Goal: Task Accomplishment & Management: Use online tool/utility

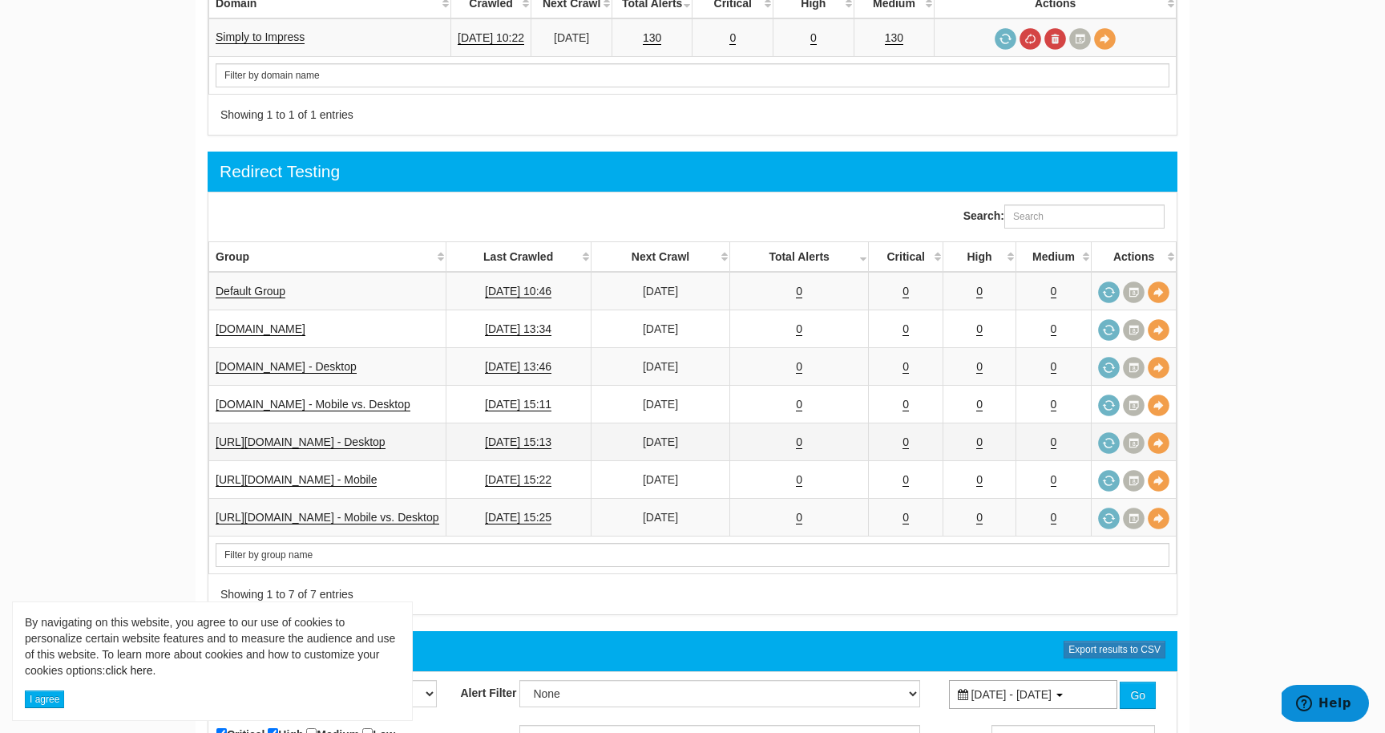
scroll to position [1300, 0]
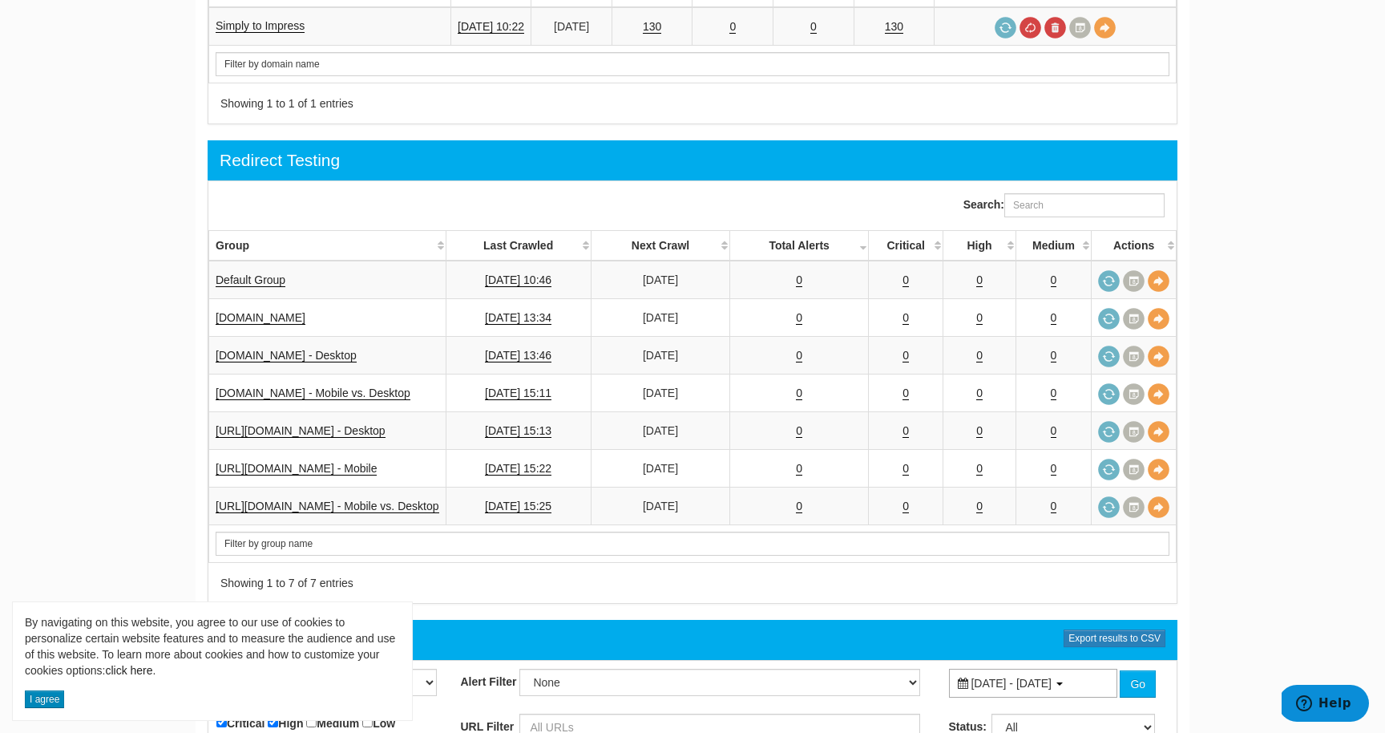
click at [37, 700] on button "I agree" at bounding box center [44, 699] width 39 height 18
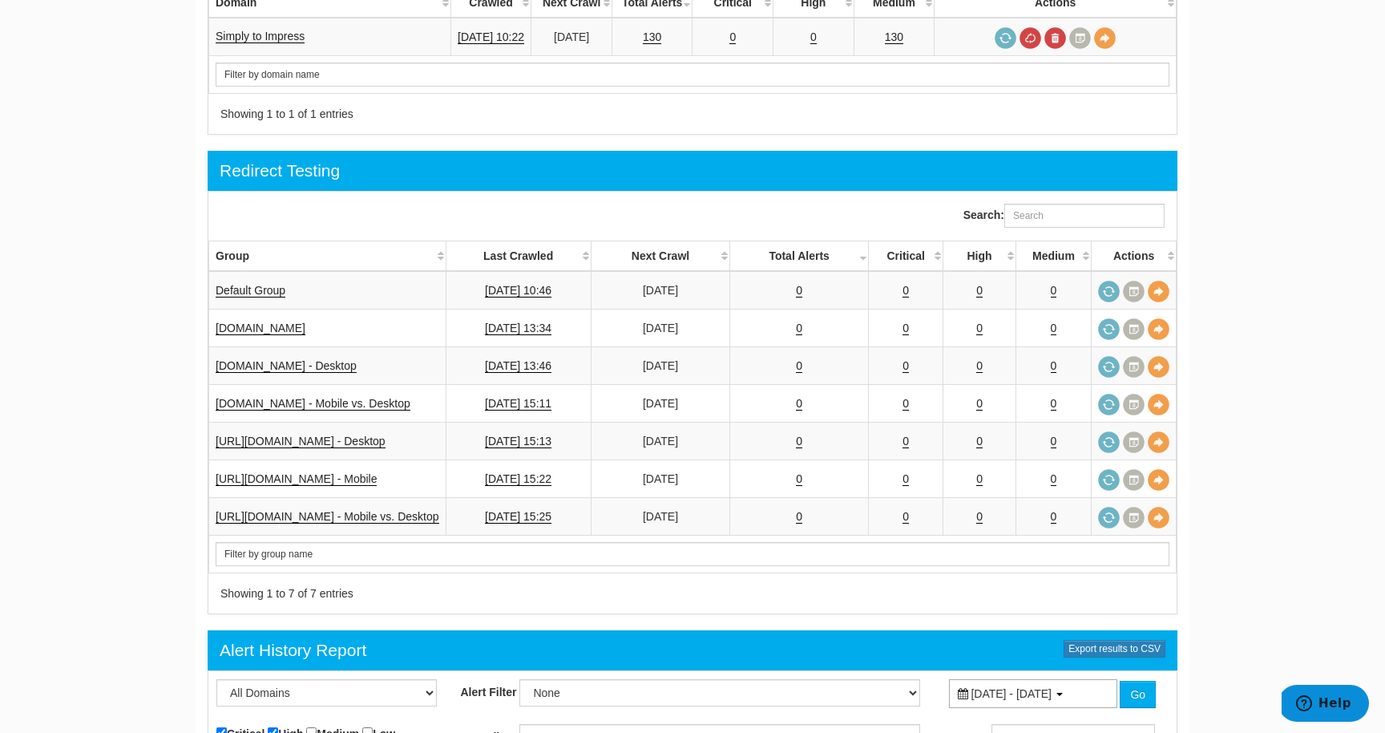
scroll to position [1290, 0]
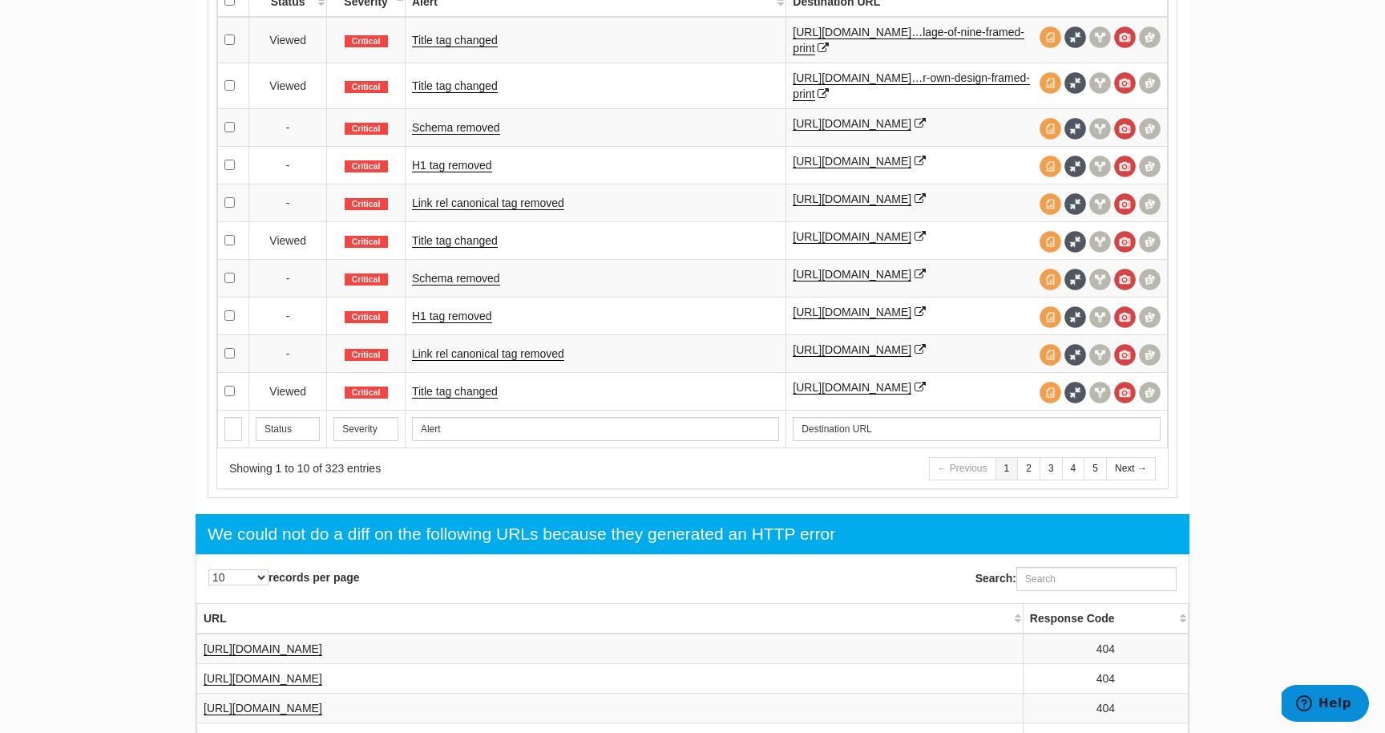
scroll to position [904, 0]
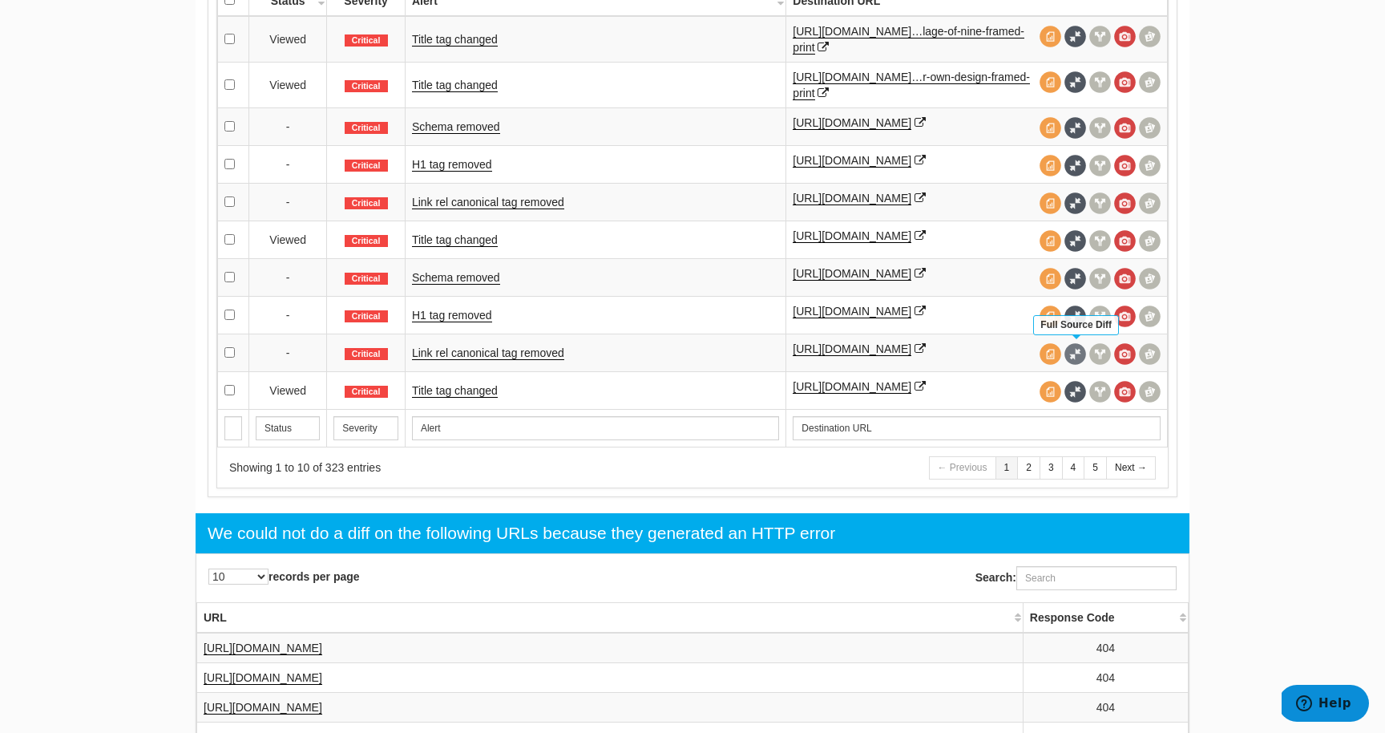
click at [1076, 349] on span at bounding box center [1075, 354] width 22 height 22
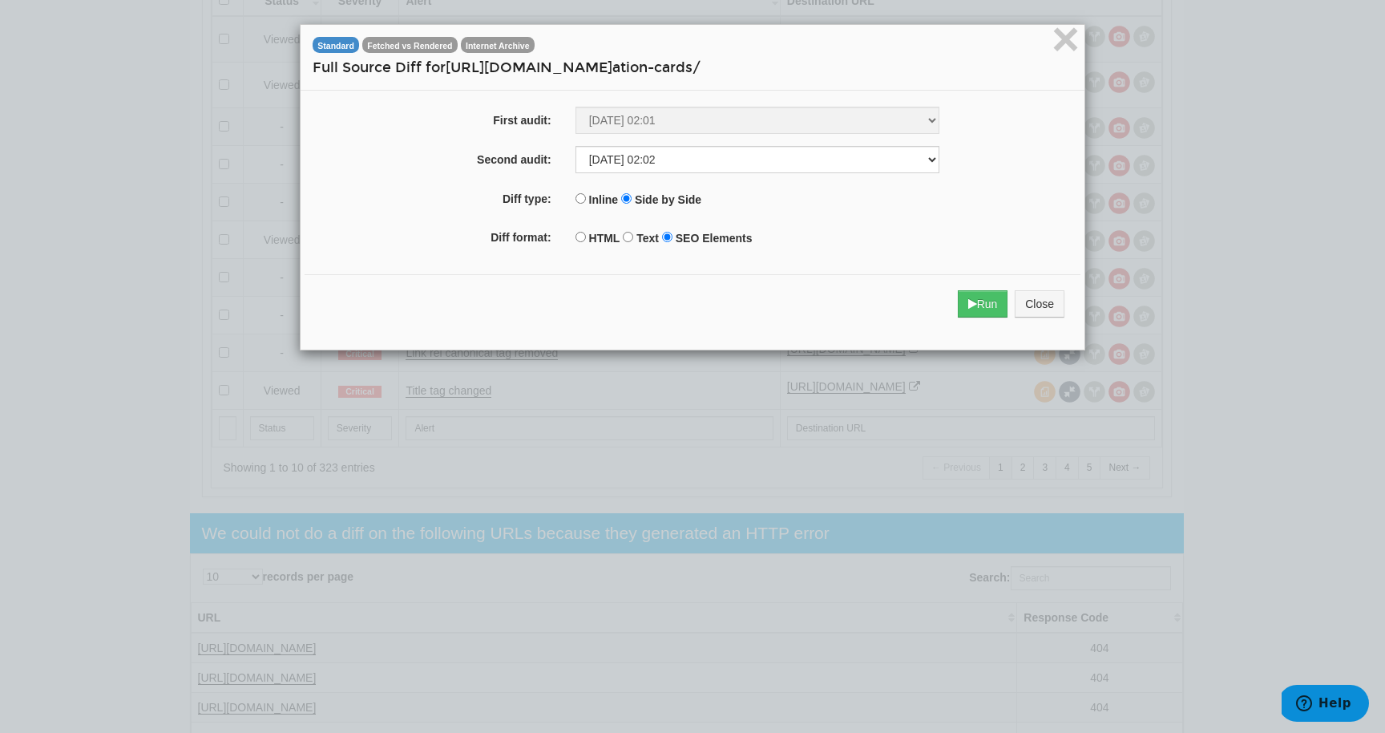
click at [579, 235] on input "HTML" at bounding box center [580, 237] width 10 height 10
radio input "true"
click at [979, 303] on button "Run" at bounding box center [983, 303] width 50 height 27
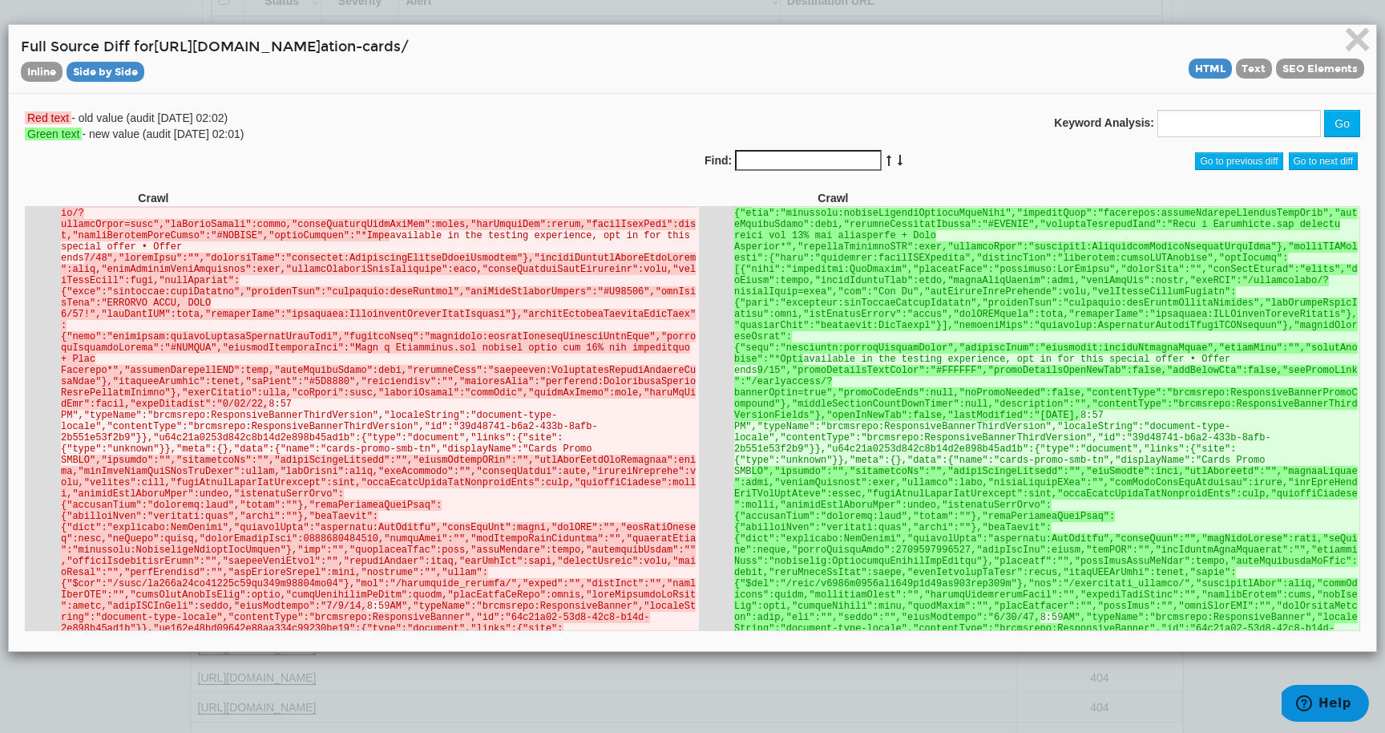
scroll to position [2988, 0]
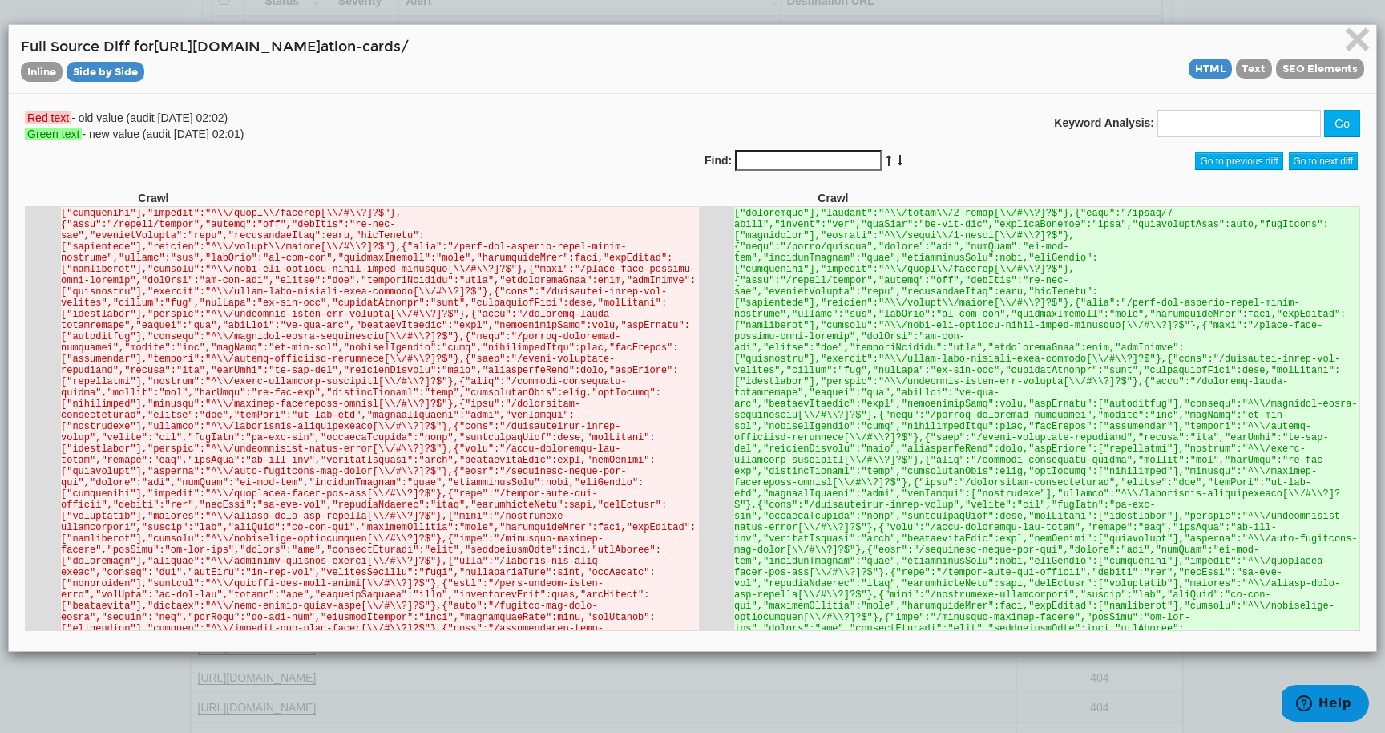
scroll to position [5248, 0]
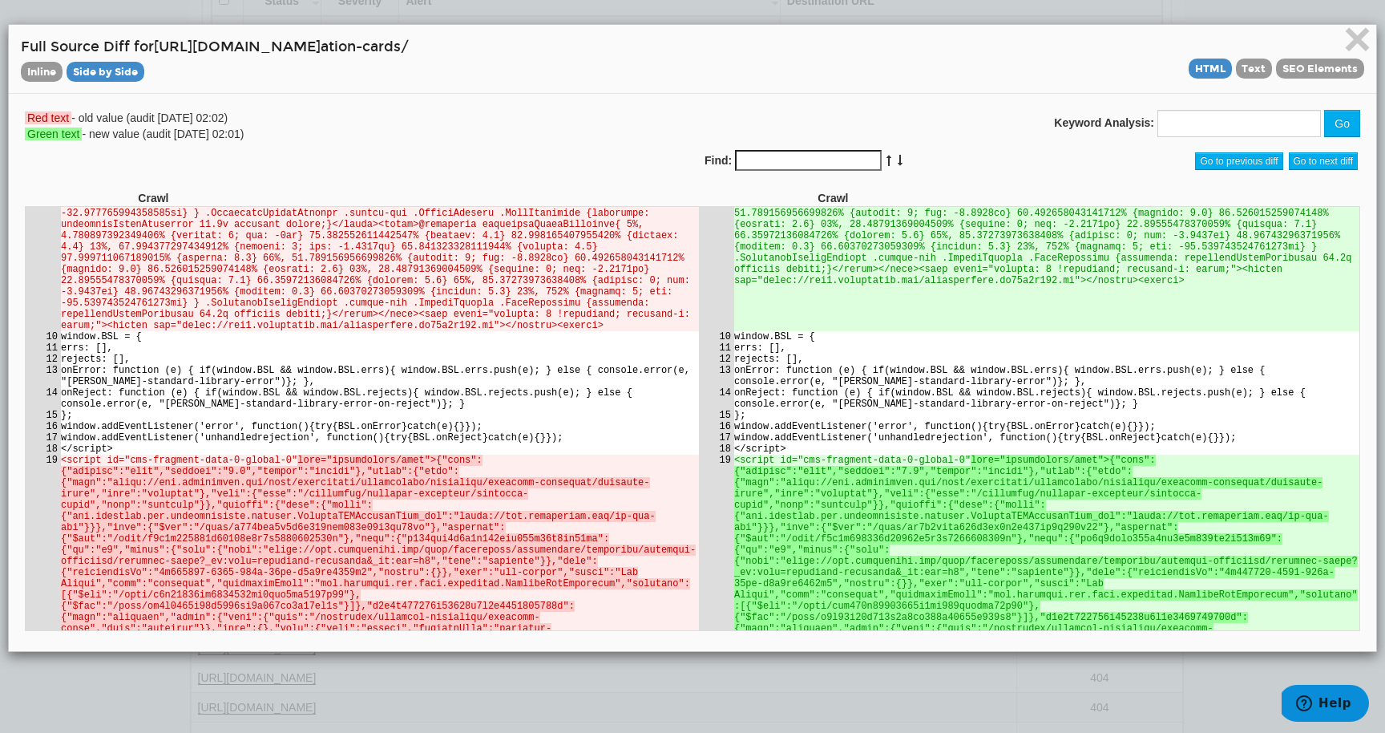
scroll to position [0, 0]
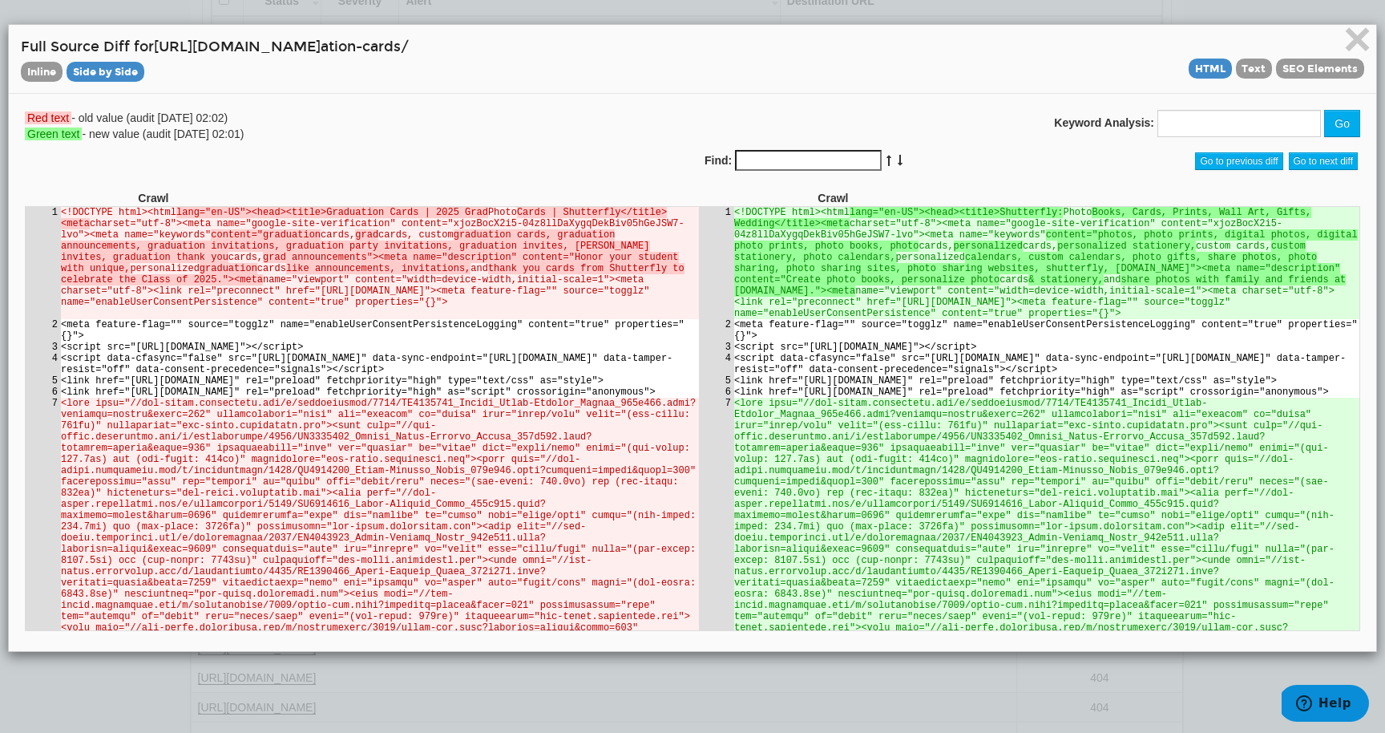
drag, startPoint x: 1354, startPoint y: 607, endPoint x: 1409, endPoint y: 407, distance: 207.1
drag, startPoint x: 511, startPoint y: 48, endPoint x: 158, endPoint y: 43, distance: 352.7
click at [158, 43] on h4 "Full Source Diff for [URL][DOMAIN_NAME] ation-cards/ Inline Side by Side HTML T…" at bounding box center [692, 59] width 1343 height 44
copy h4 "[URL][DOMAIN_NAME] ation-cards/"
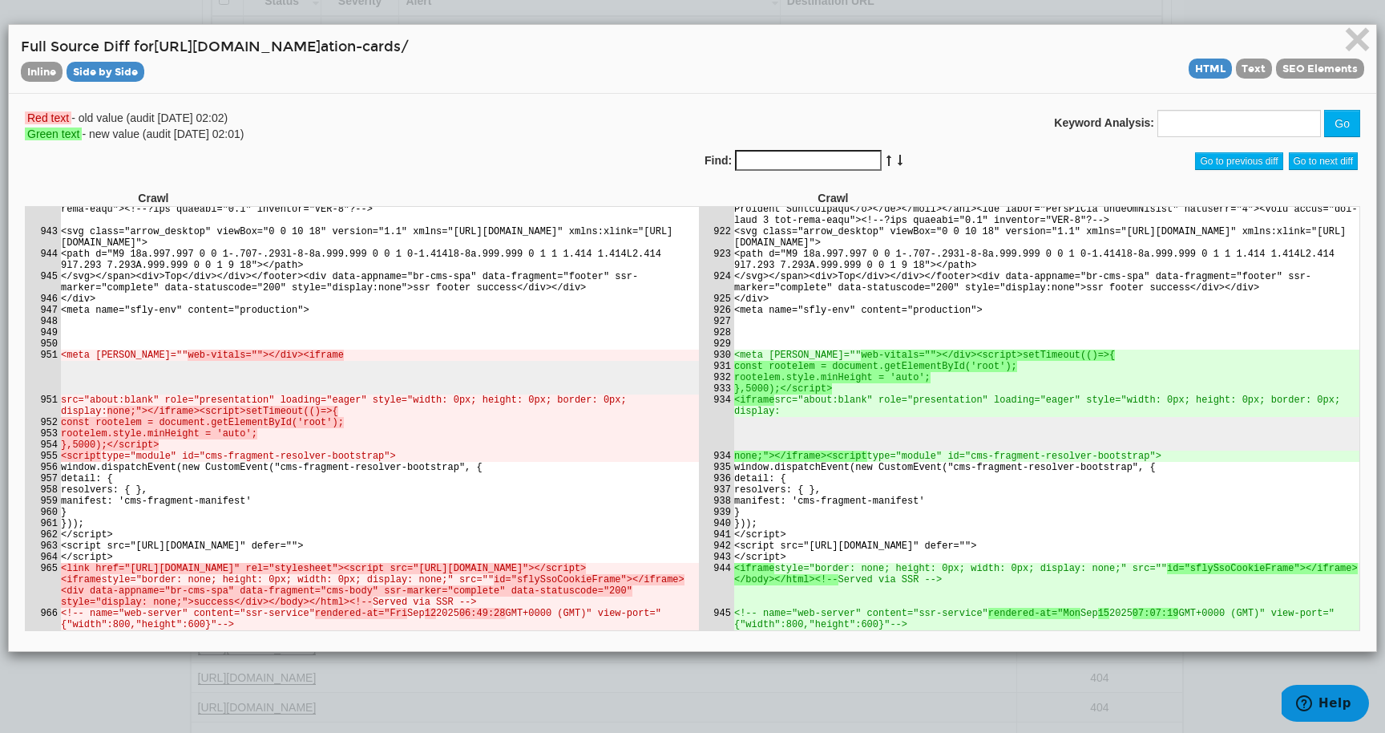
scroll to position [131365, 0]
click at [530, 39] on h4 "Full Source Diff for [URL][DOMAIN_NAME] ation-cards/ Inline Side by Side HTML T…" at bounding box center [692, 59] width 1343 height 44
drag, startPoint x: 507, startPoint y: 45, endPoint x: 358, endPoint y: 50, distance: 149.2
click at [358, 50] on h4 "Full Source Diff for [URL][DOMAIN_NAME] ation-cards/ Inline Side by Side HTML T…" at bounding box center [692, 59] width 1343 height 44
copy h4 "/gradu ation-cards/"
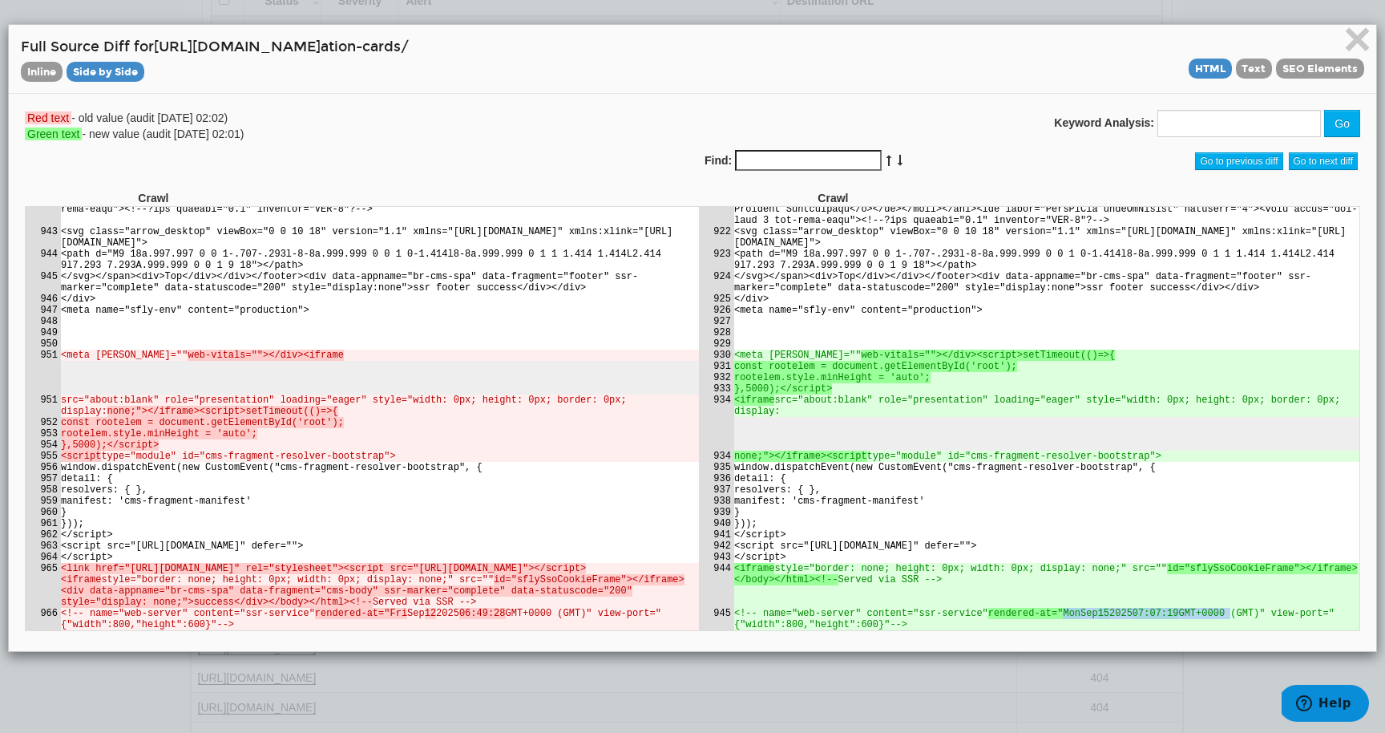
drag, startPoint x: 1068, startPoint y: 607, endPoint x: 1259, endPoint y: 607, distance: 191.6
click at [1259, 607] on td "<!-- name="web-server" content="ssr-service" rendered-at="[DATE] 07:07:19 GMT+0…" at bounding box center [1045, 618] width 625 height 22
copy td "[DATE] 07:07:19 GMT+0000"
click at [1365, 40] on span "×" at bounding box center [1357, 39] width 28 height 54
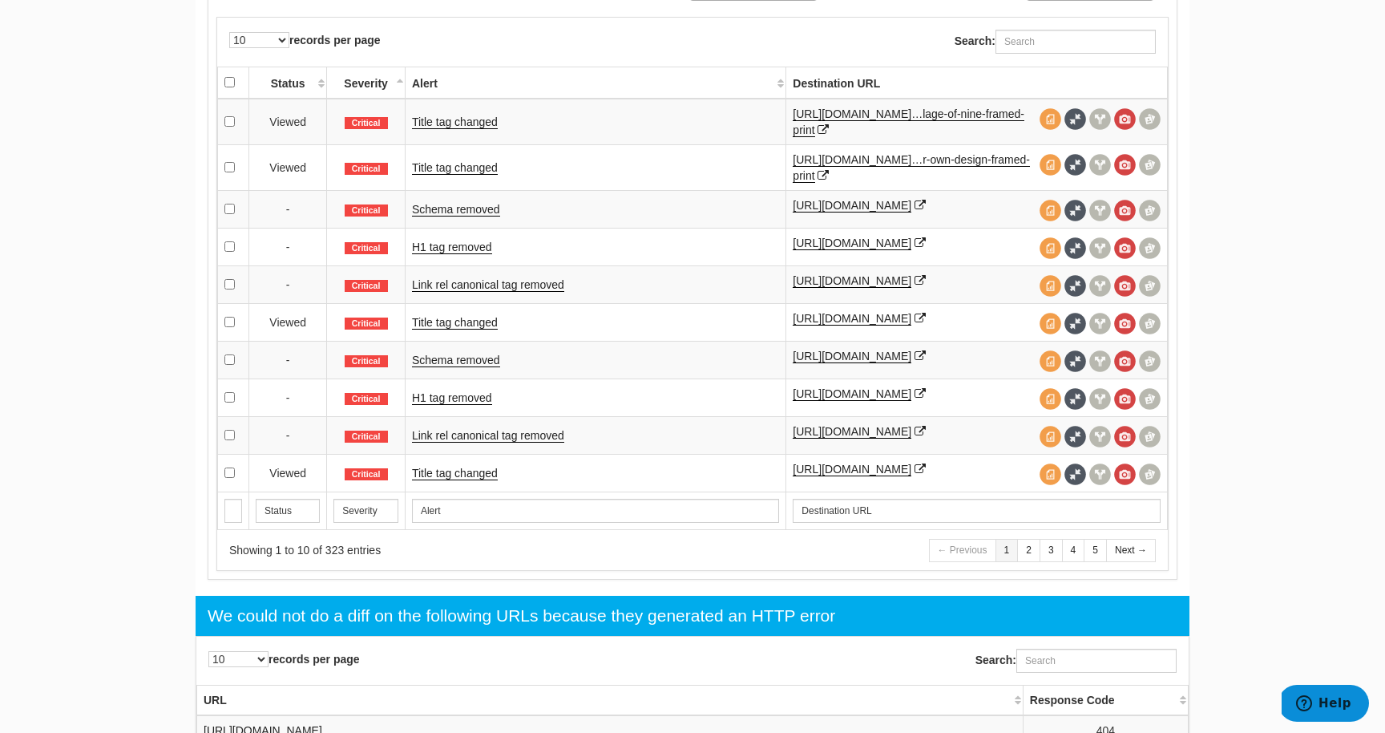
scroll to position [818, 0]
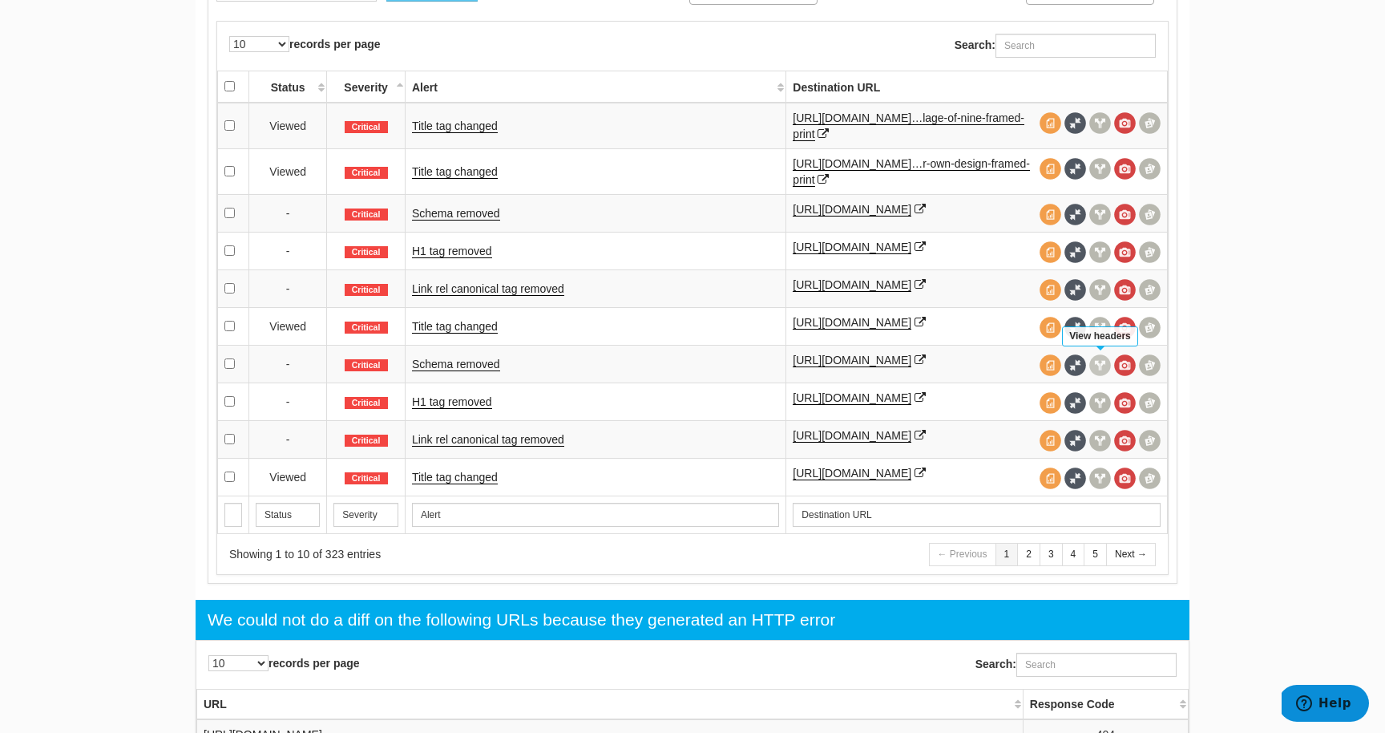
click at [1101, 359] on span at bounding box center [1100, 365] width 22 height 22
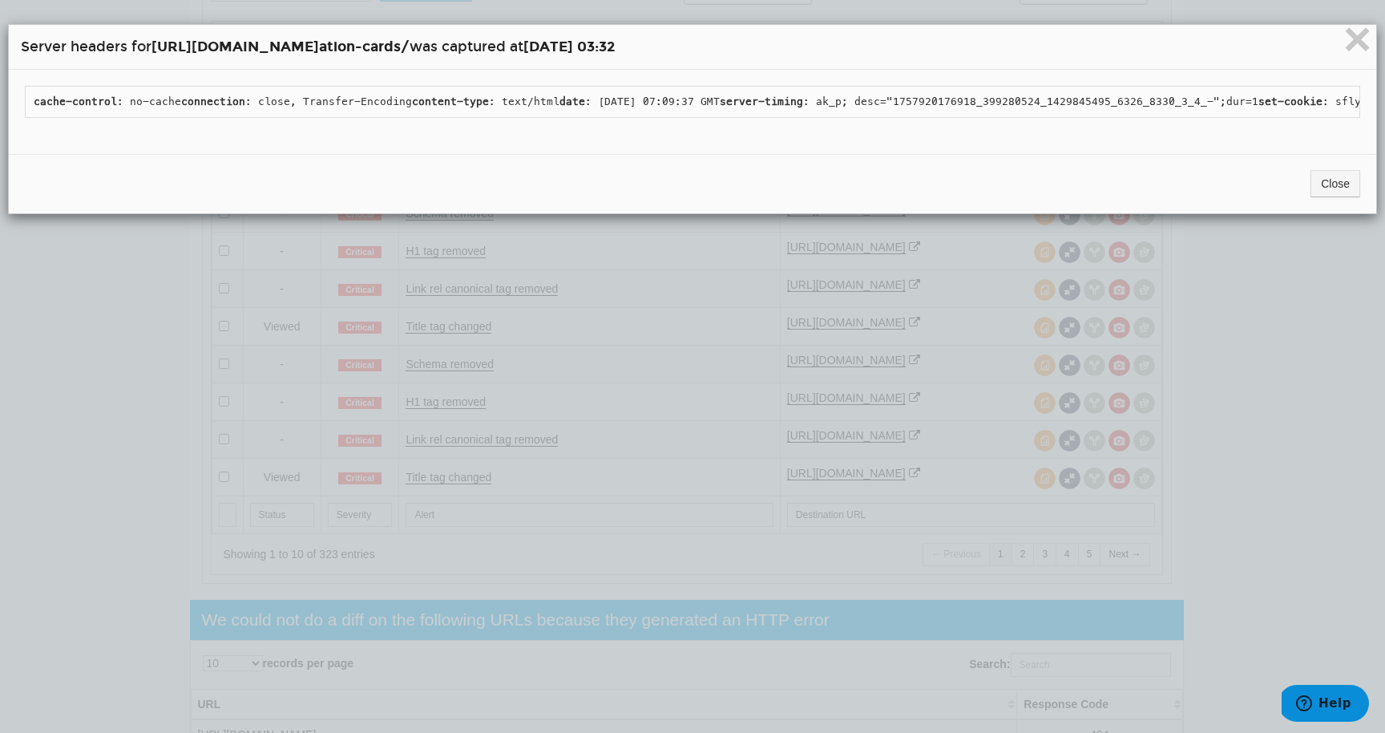
drag, startPoint x: 187, startPoint y: 186, endPoint x: 447, endPoint y: 182, distance: 260.5
click at [447, 118] on pre "cache-control : no-cache connection : close, Transfer-Encoding content-type : t…" at bounding box center [692, 102] width 1335 height 32
copy pre "75893ab3-1559-4966-a660-b256ed586e0e"
click at [1373, 36] on div "× Server headers for [URL][DOMAIN_NAME] ation-cards/ was captured at [DATE] 03:…" at bounding box center [692, 47] width 1367 height 45
click at [1361, 36] on span "×" at bounding box center [1357, 39] width 28 height 54
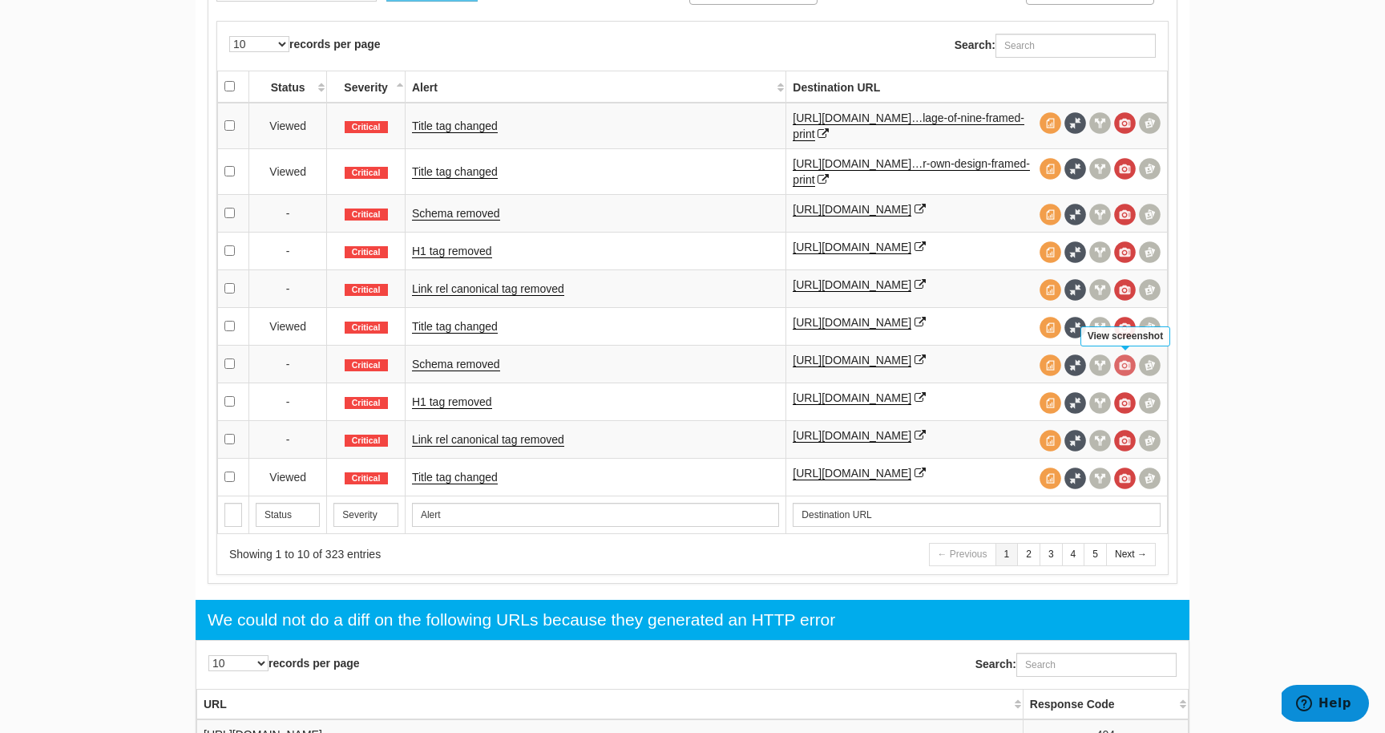
click at [1128, 362] on span at bounding box center [1125, 365] width 22 height 22
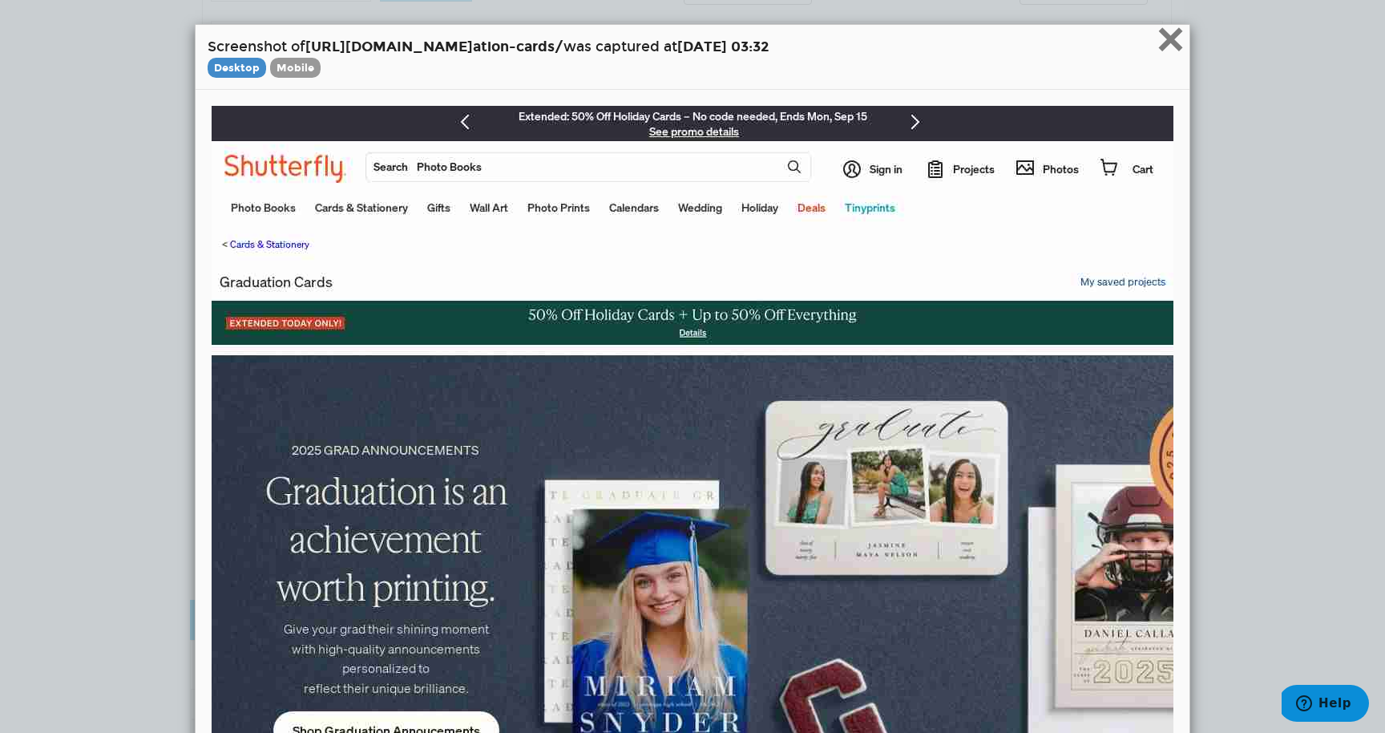
click at [1174, 49] on span "×" at bounding box center [1171, 39] width 28 height 54
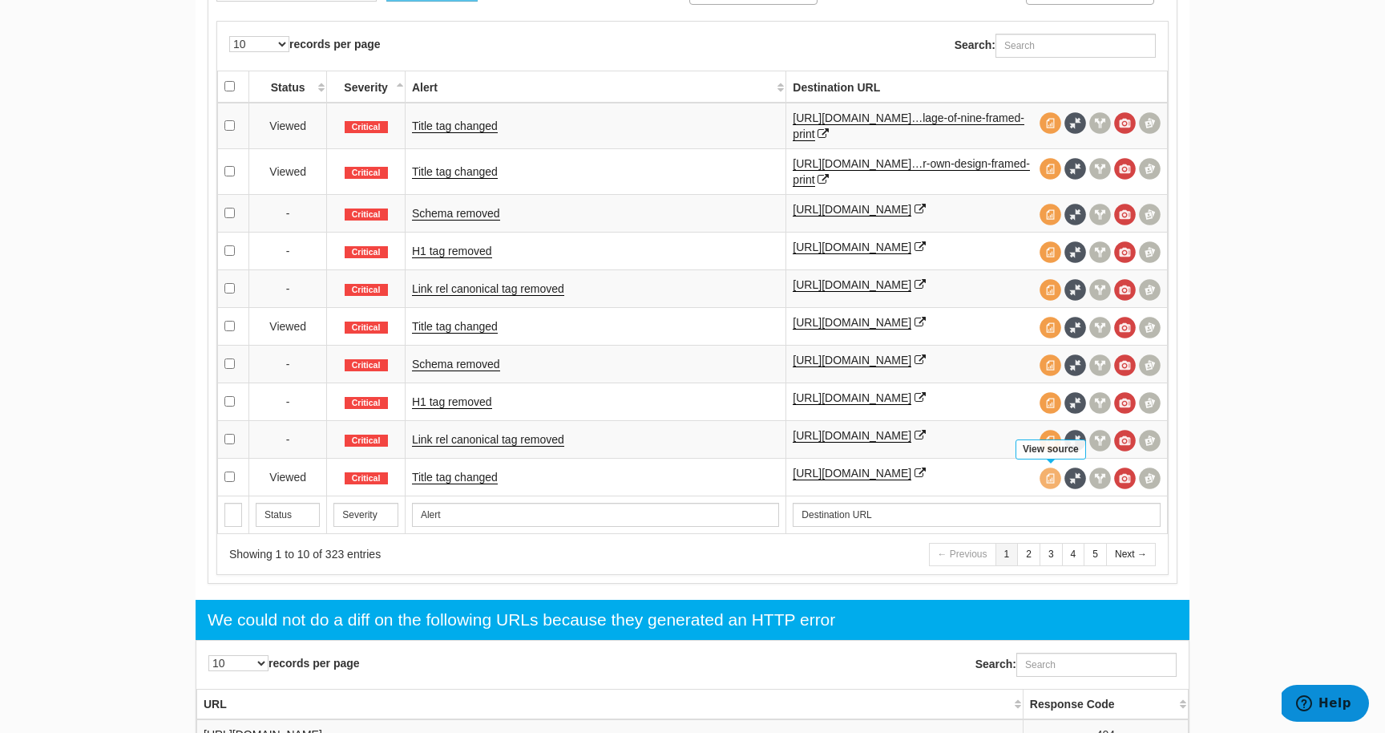
click at [1050, 474] on span at bounding box center [1051, 478] width 22 height 22
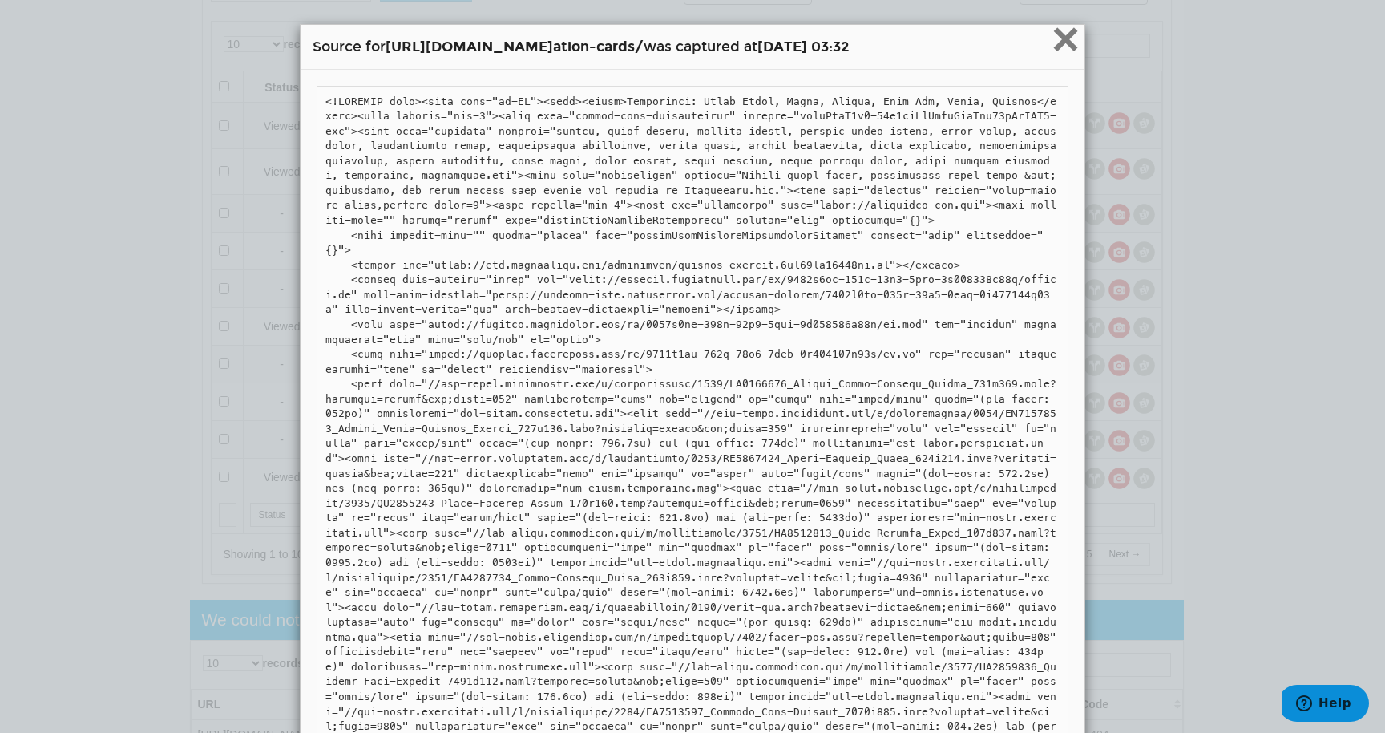
click at [1064, 42] on span "×" at bounding box center [1066, 39] width 28 height 54
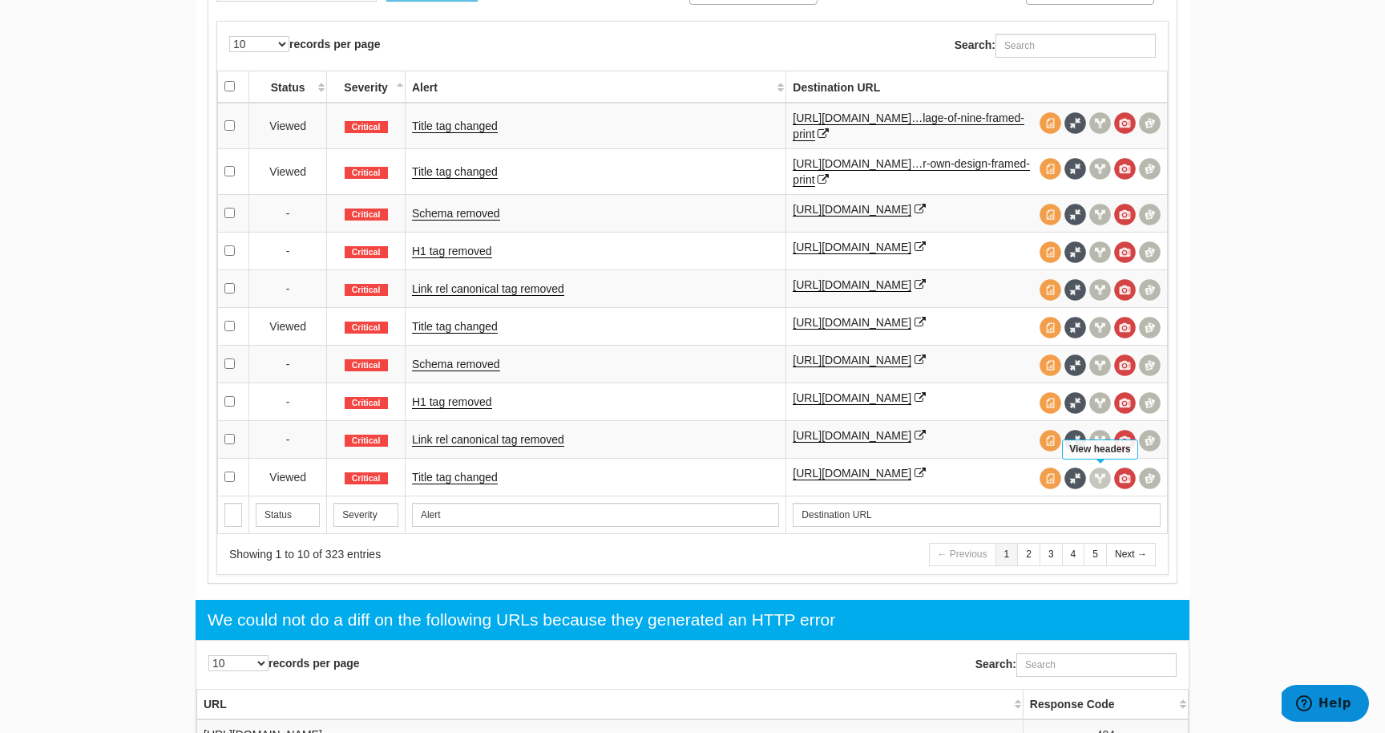
click at [1100, 474] on span at bounding box center [1100, 478] width 22 height 22
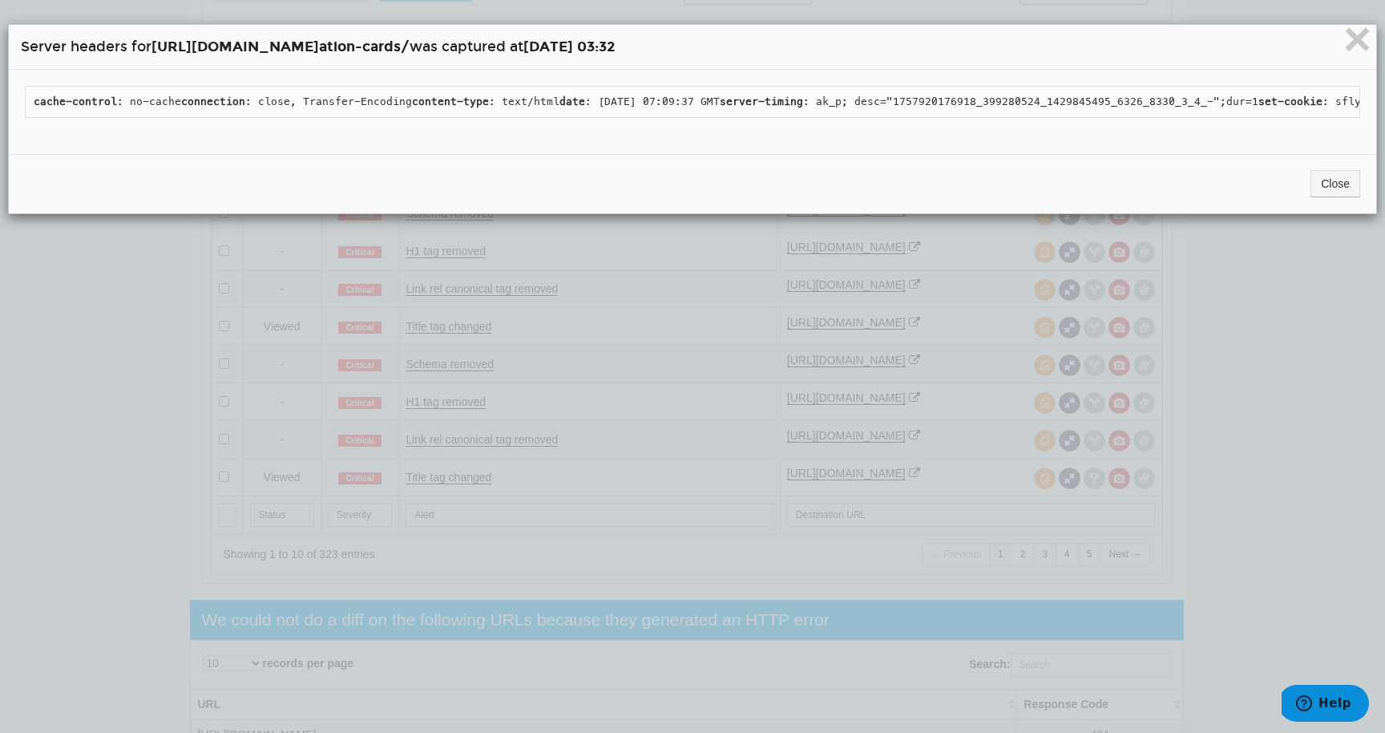
drag, startPoint x: 190, startPoint y: 188, endPoint x: 415, endPoint y: 188, distance: 225.2
click at [415, 118] on pre "cache-control : no-cache connection : close, Transfer-Encoding content-type : t…" at bounding box center [692, 102] width 1335 height 32
copy pre "75893ab3-1559-4966-a660-b256ed586e0e"
